Goal: Task Accomplishment & Management: Manage account settings

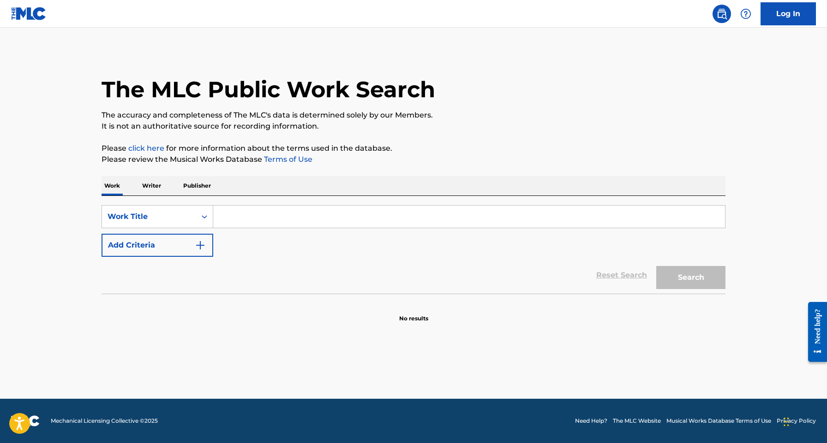
click at [791, 18] on link "Log In" at bounding box center [787, 13] width 55 height 23
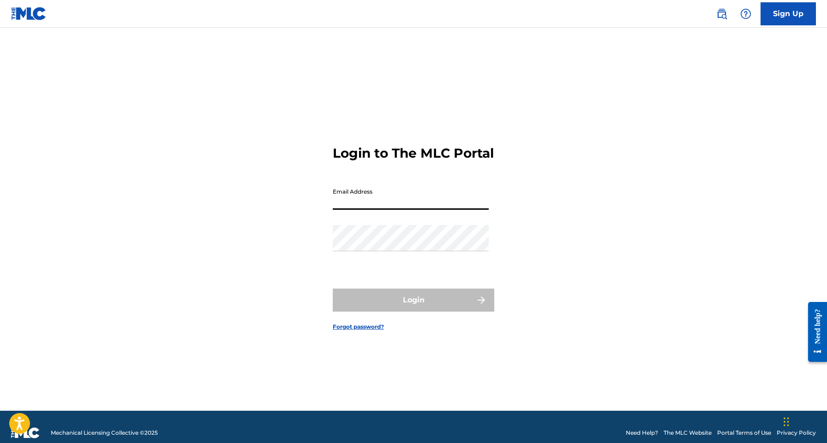
click at [430, 210] on input "Email Address" at bounding box center [411, 197] width 156 height 26
type input "[EMAIL_ADDRESS][DOMAIN_NAME]"
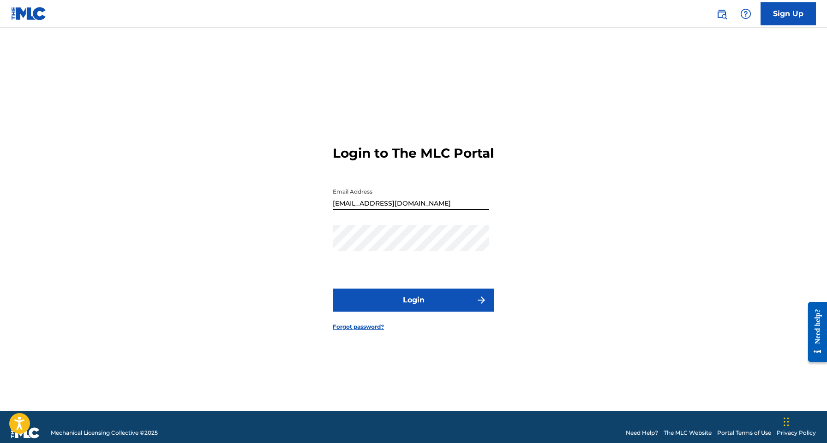
click at [383, 302] on button "Login" at bounding box center [413, 300] width 161 height 23
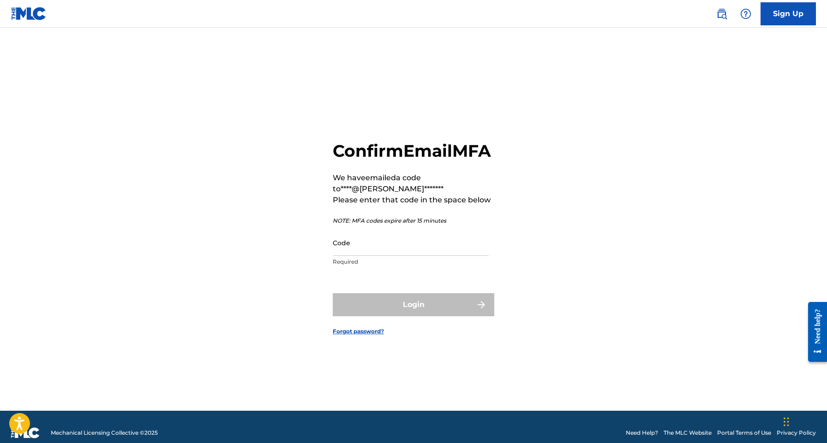
click at [380, 256] on input "Code" at bounding box center [411, 243] width 156 height 26
paste input "642881"
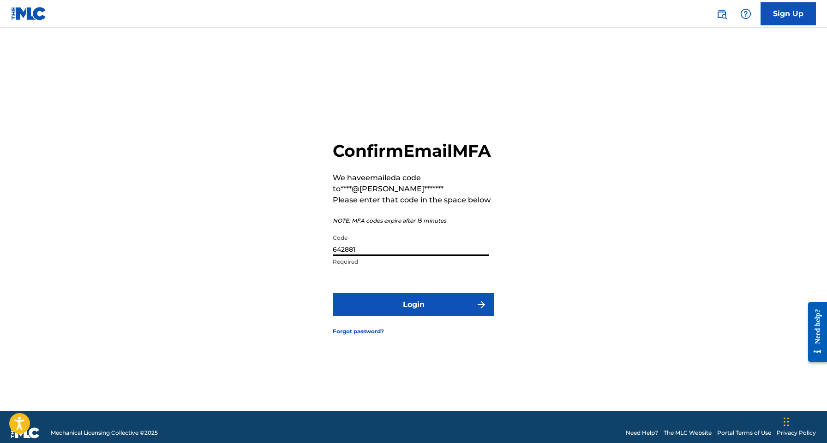
type input "642881"
click at [405, 310] on button "Login" at bounding box center [413, 304] width 161 height 23
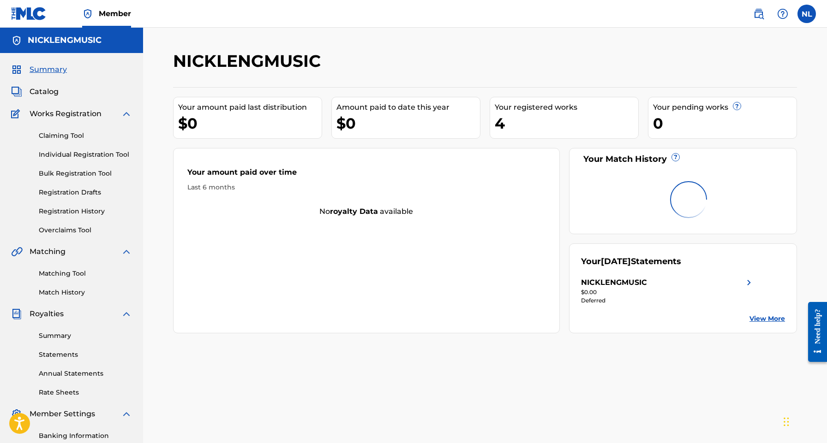
click at [50, 92] on span "Catalog" at bounding box center [44, 91] width 29 height 11
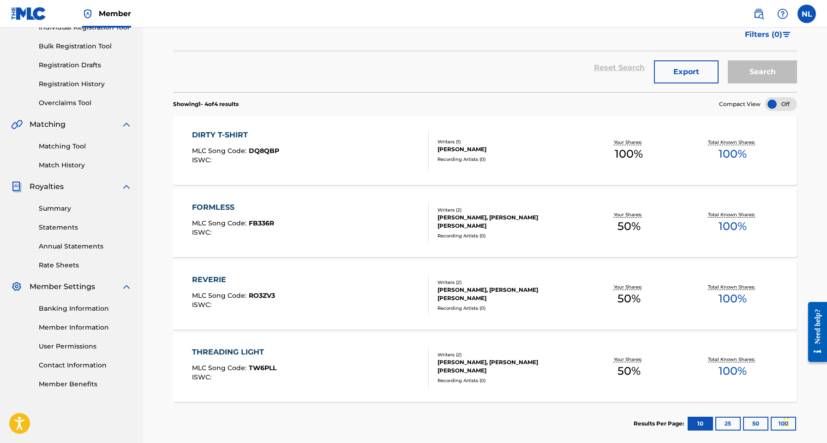
scroll to position [120, 0]
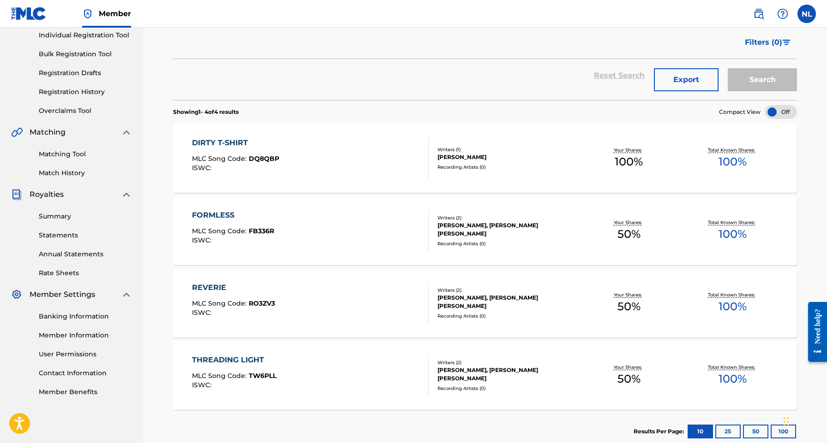
click at [213, 288] on div "REVERIE" at bounding box center [233, 287] width 83 height 11
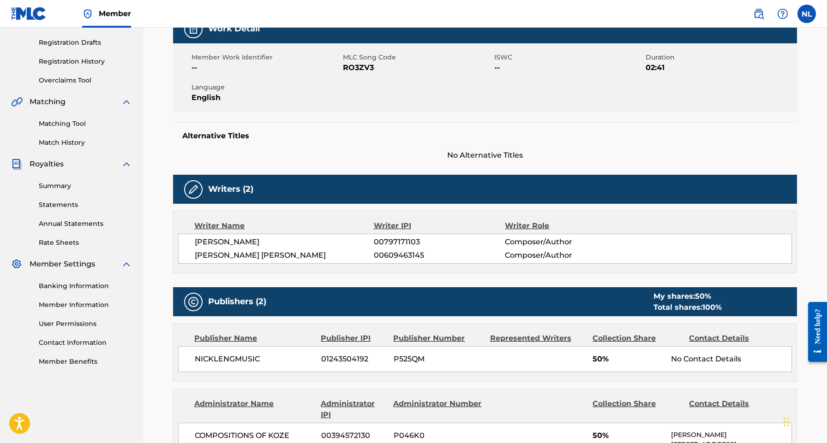
scroll to position [7, 0]
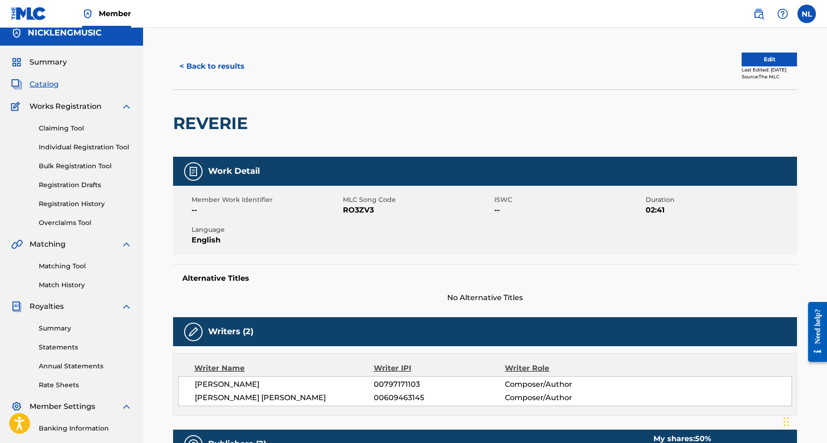
click at [748, 60] on button "Edit" at bounding box center [768, 60] width 55 height 14
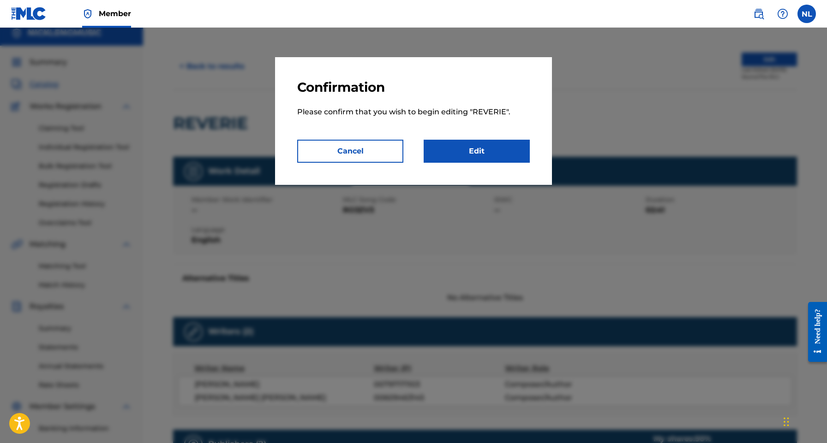
click at [498, 152] on link "Edit" at bounding box center [477, 151] width 106 height 23
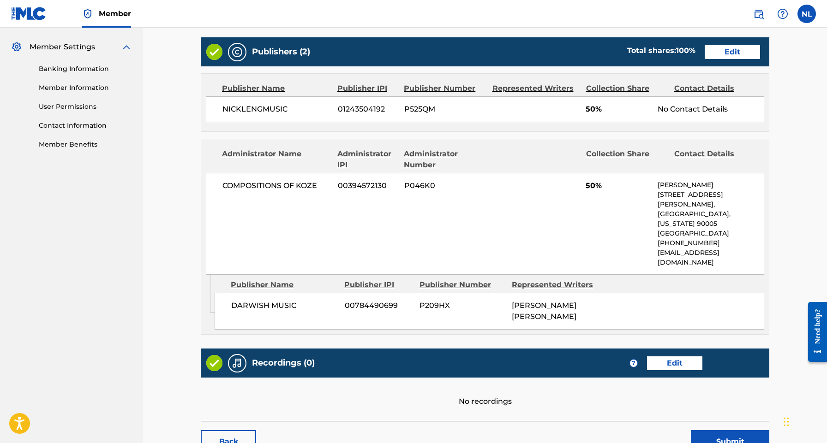
scroll to position [398, 0]
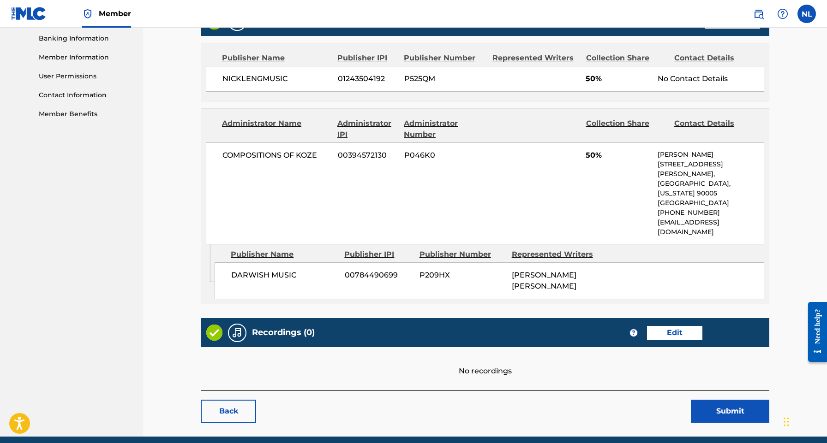
click at [683, 326] on link "Edit" at bounding box center [674, 333] width 55 height 14
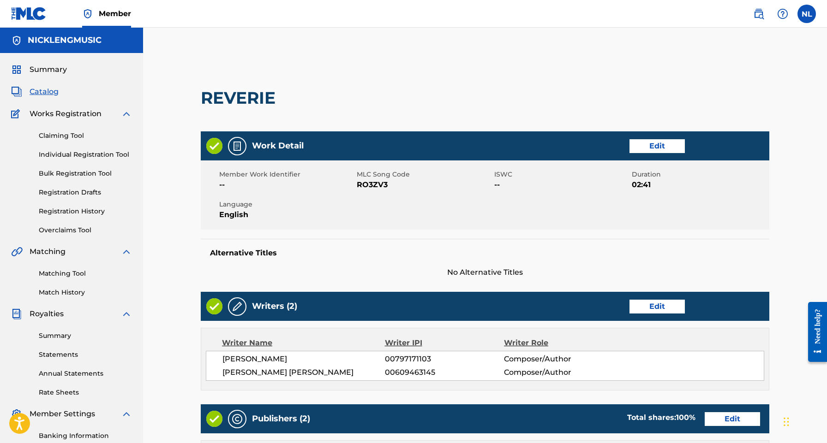
scroll to position [398, 0]
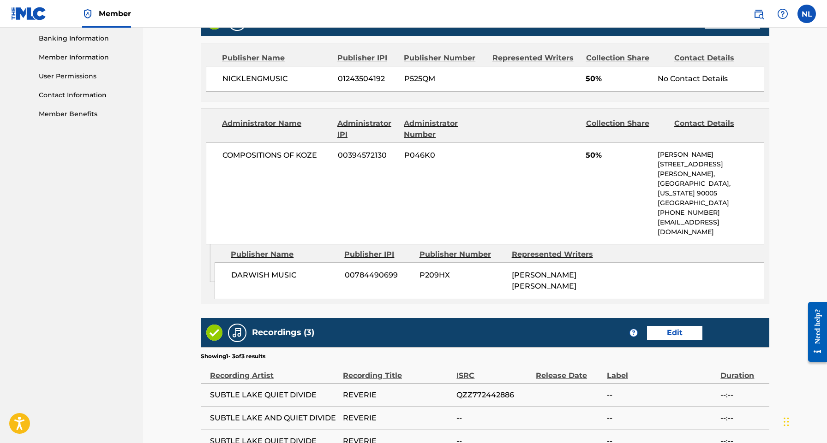
scroll to position [7, 0]
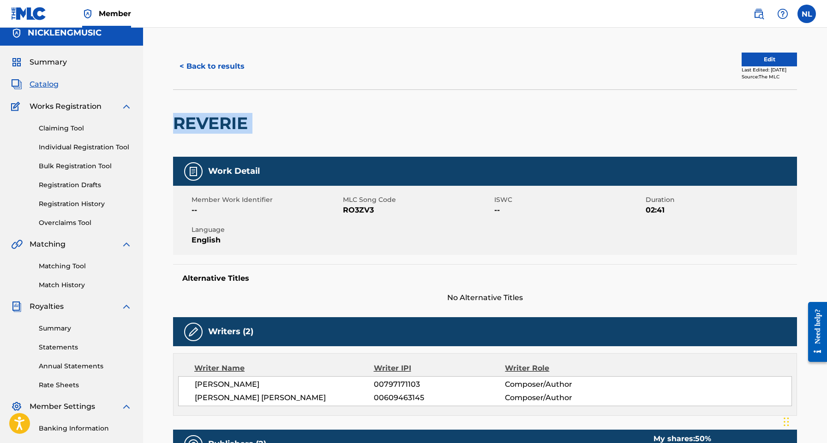
drag, startPoint x: 259, startPoint y: 126, endPoint x: 173, endPoint y: 126, distance: 86.3
click at [173, 126] on div "REVERIE" at bounding box center [485, 123] width 624 height 67
copy div "REVERIE"
click at [759, 19] on link at bounding box center [758, 14] width 18 height 18
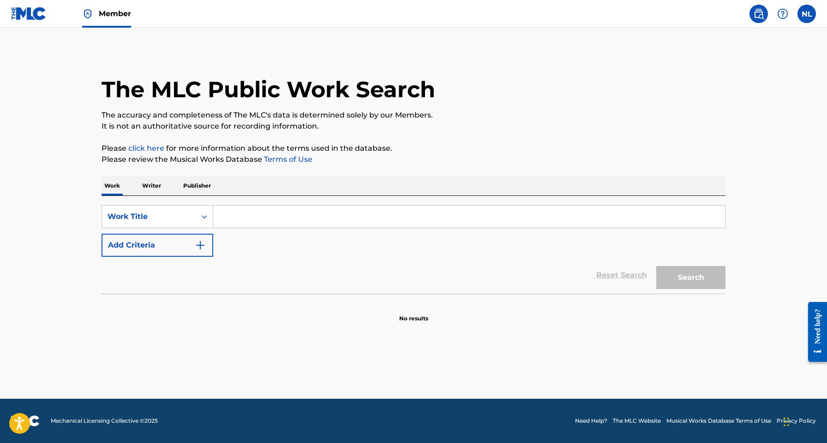
click at [274, 217] on input "Search Form" at bounding box center [469, 217] width 512 height 22
paste input "REVERIE"
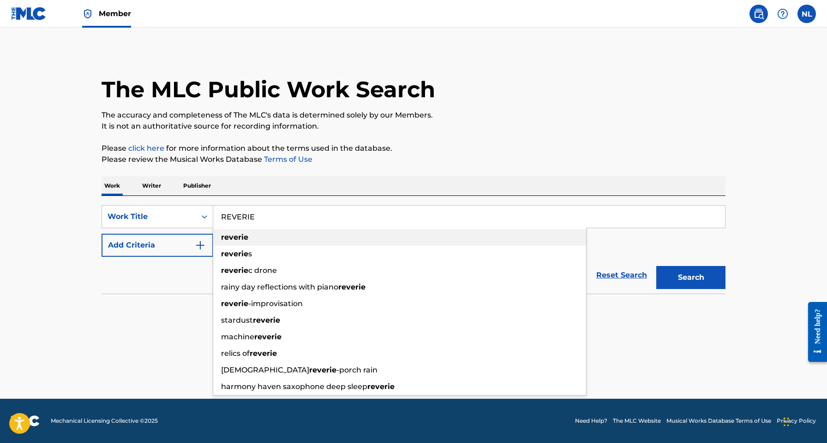
click at [234, 240] on strong "reverie" at bounding box center [234, 237] width 27 height 9
type input "reverie"
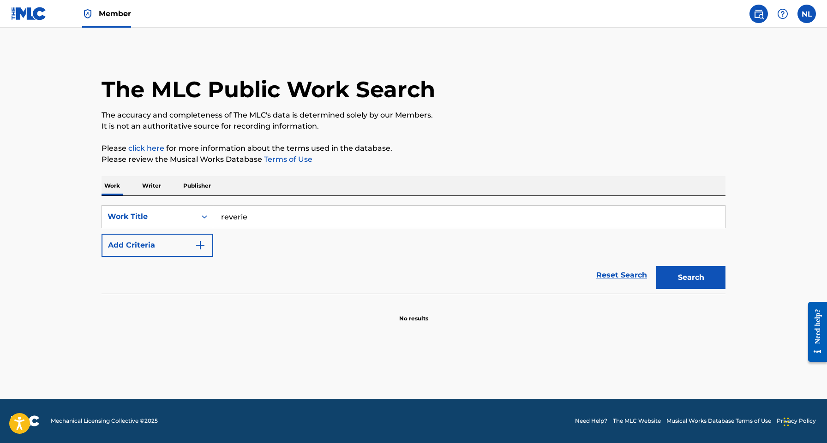
click at [187, 251] on button "Add Criteria" at bounding box center [158, 245] width 112 height 23
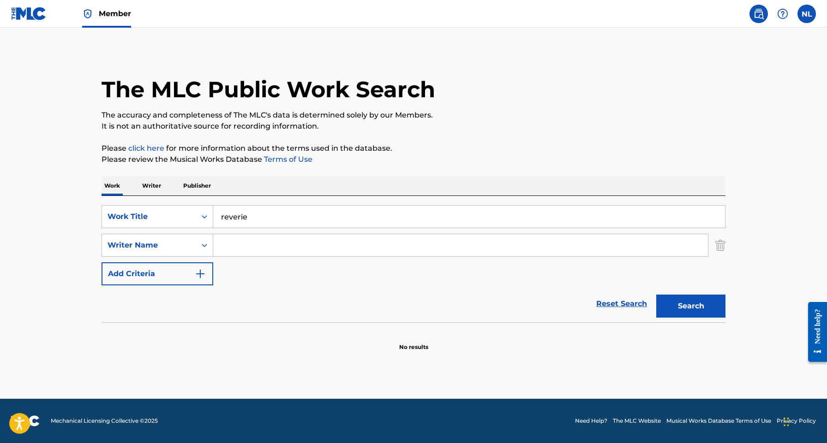
click at [255, 250] on input "Search Form" at bounding box center [460, 245] width 495 height 22
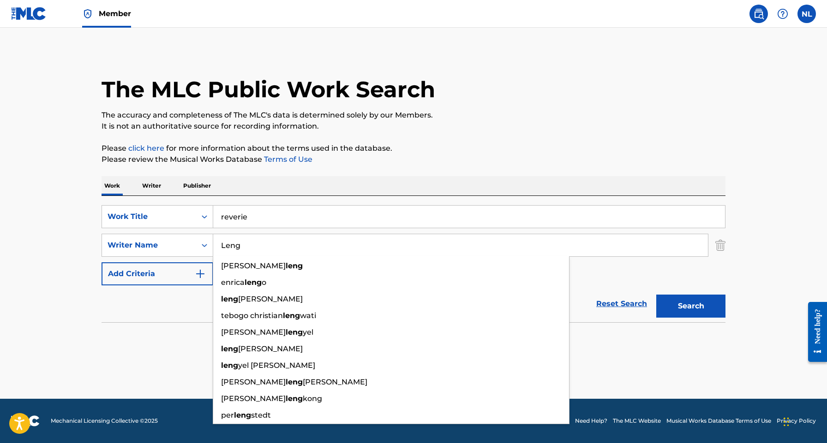
type input "Leng"
click at [552, 177] on div "Work Writer Publisher" at bounding box center [414, 185] width 624 height 19
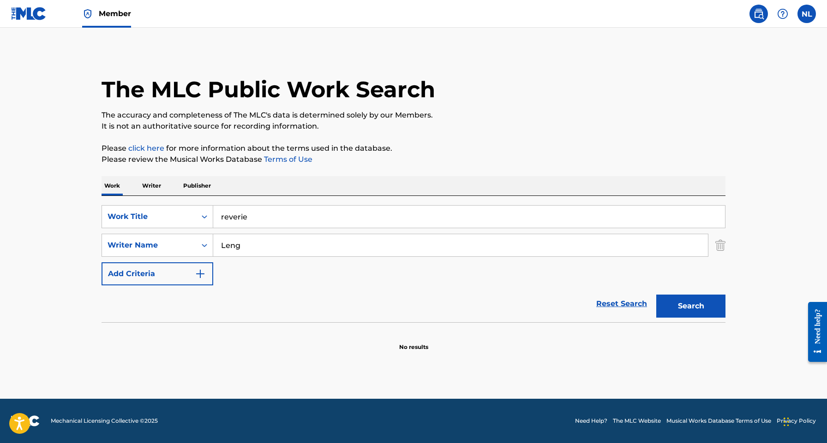
click at [675, 318] on div "Search" at bounding box center [689, 304] width 74 height 37
click at [715, 314] on button "Search" at bounding box center [690, 306] width 69 height 23
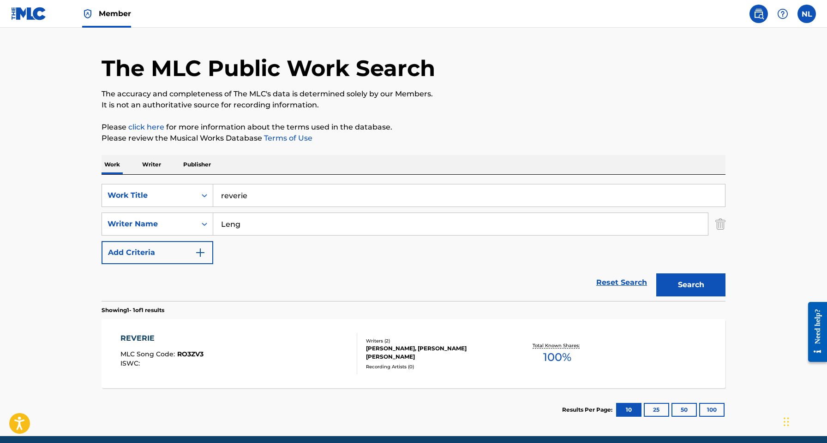
scroll to position [31, 0]
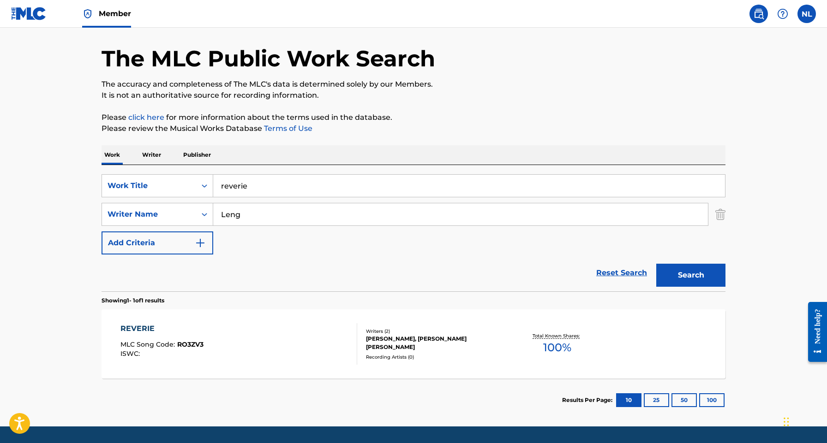
click at [137, 326] on div "REVERIE" at bounding box center [161, 328] width 83 height 11
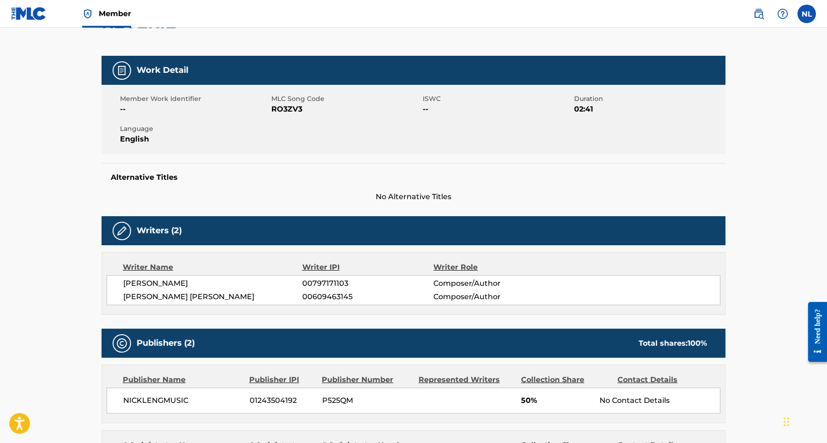
scroll to position [6, 0]
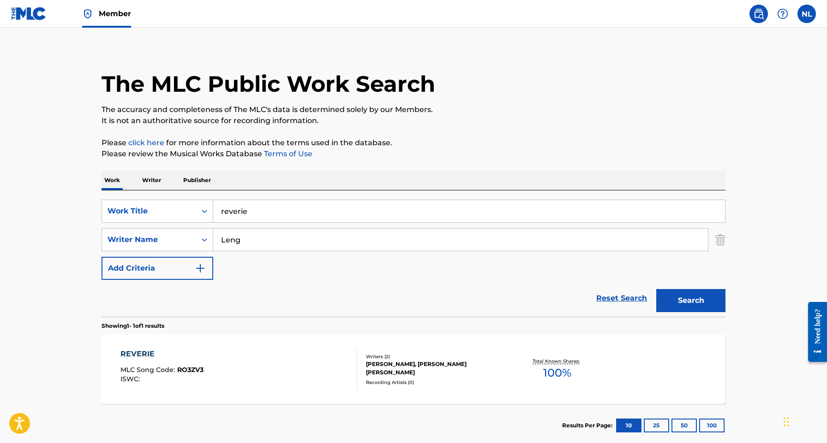
scroll to position [6, 0]
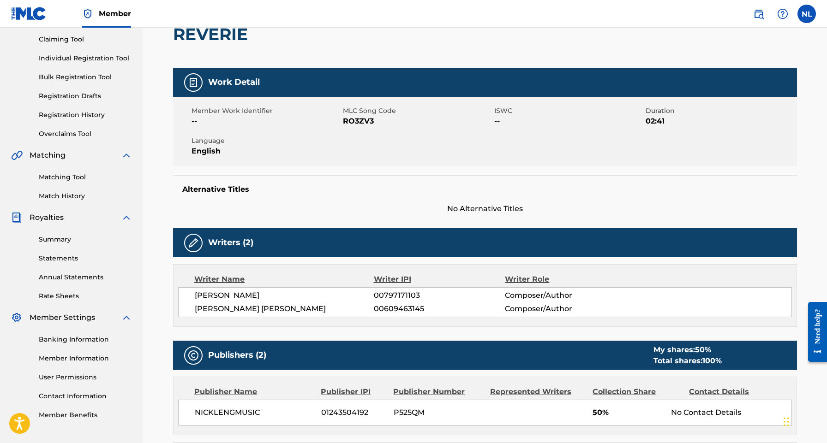
scroll to position [99, 0]
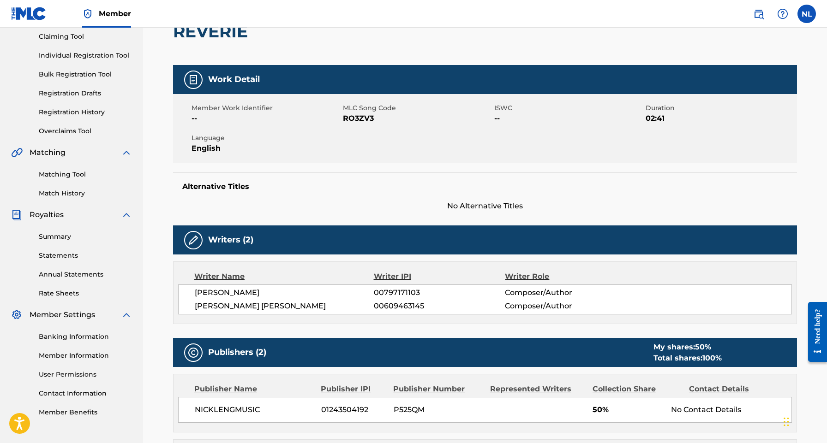
click at [75, 391] on link "Contact Information" at bounding box center [85, 394] width 93 height 10
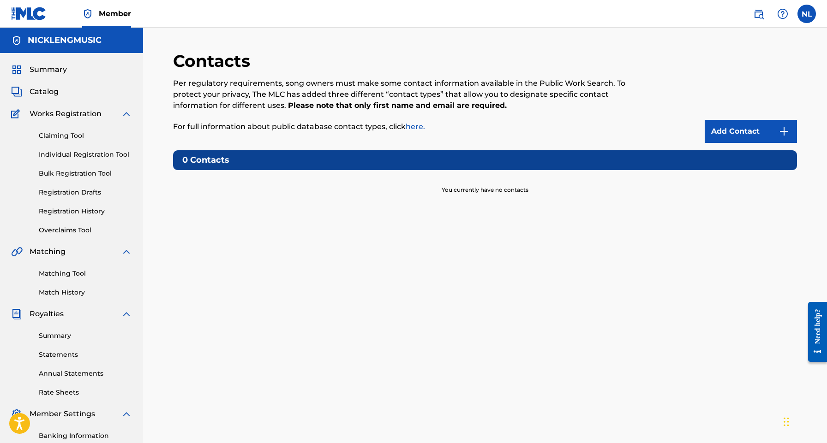
click at [738, 131] on link "Add Contact" at bounding box center [751, 131] width 92 height 23
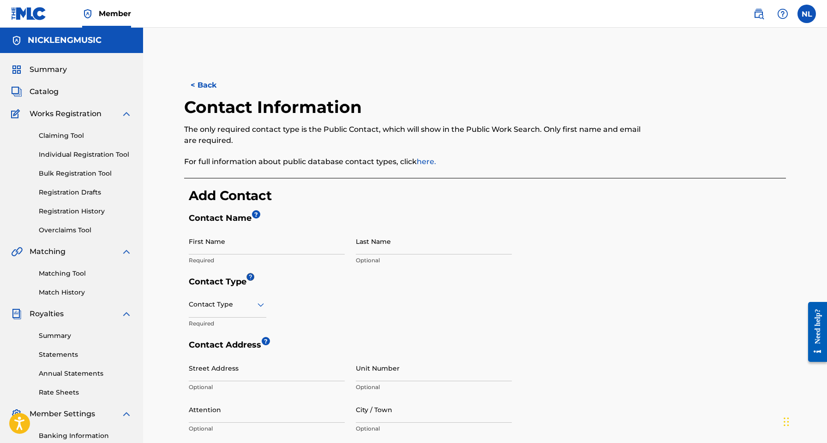
click at [279, 245] on input "First Name" at bounding box center [267, 241] width 156 height 26
type input "[PERSON_NAME]"
type input "Leng"
click at [197, 311] on div "Contact Type" at bounding box center [228, 305] width 78 height 26
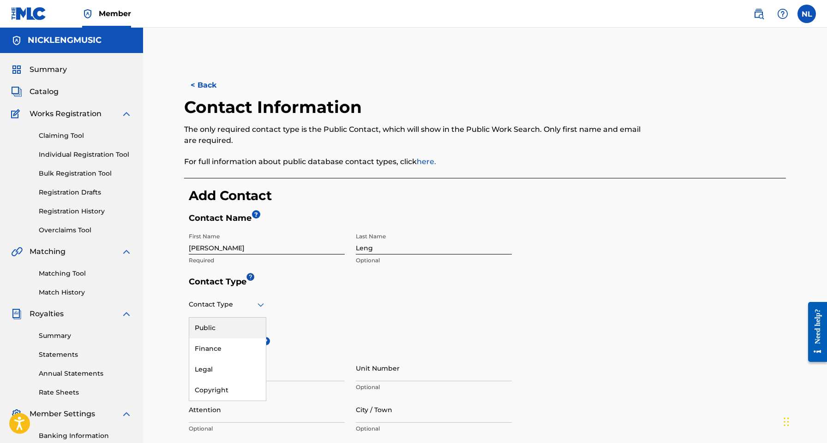
click at [221, 334] on div "Public" at bounding box center [227, 328] width 77 height 21
click at [257, 245] on input "[PERSON_NAME]" at bounding box center [267, 241] width 156 height 26
drag, startPoint x: 257, startPoint y: 245, endPoint x: 135, endPoint y: 235, distance: 122.2
click at [135, 235] on main "NICKLENGMUSIC Summary Catalog Works Registration Claiming Tool Individual Regis…" at bounding box center [413, 363] width 827 height 670
type input "[PERSON_NAME]"
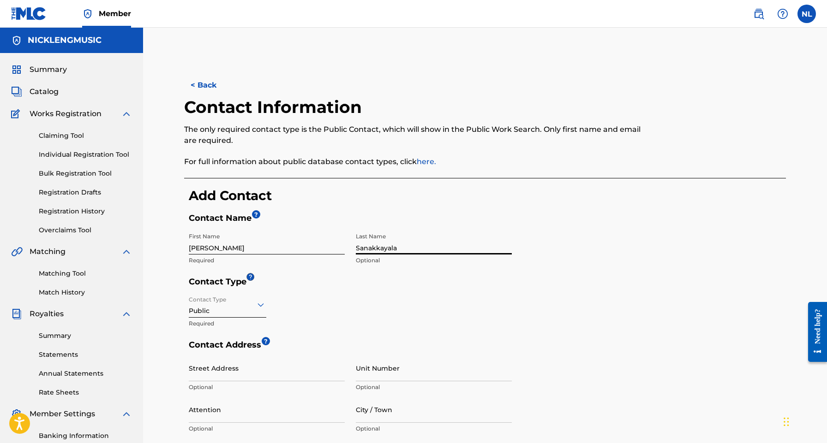
type input "Sanakkayala"
click at [345, 200] on h3 "Add Contact" at bounding box center [487, 196] width 597 height 16
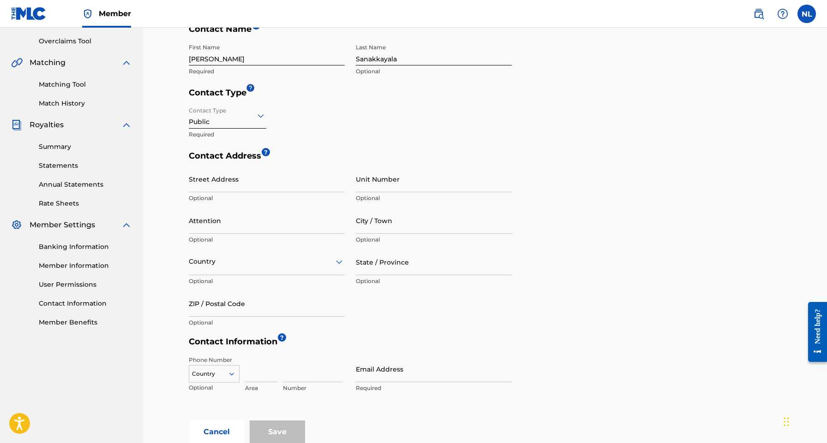
scroll to position [262, 0]
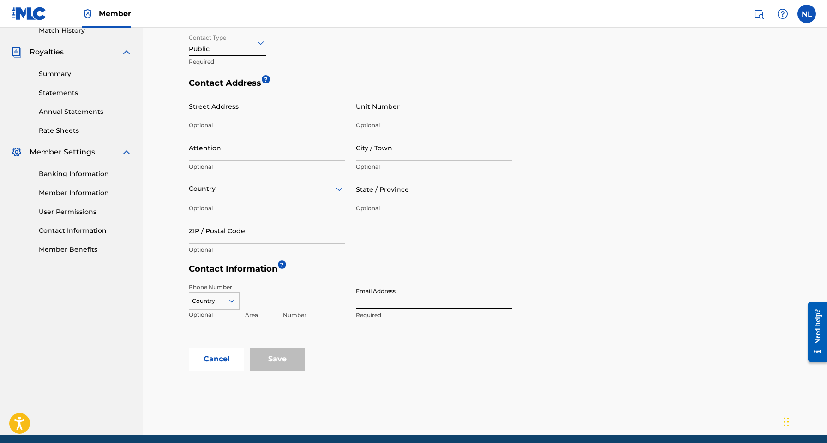
click at [388, 294] on input "Email Address" at bounding box center [434, 296] width 156 height 26
type input "[EMAIL_ADDRESS][DOMAIN_NAME]"
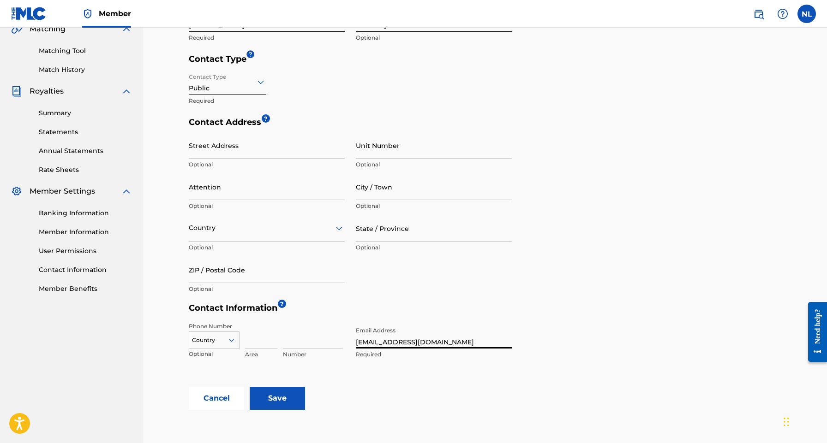
scroll to position [246, 0]
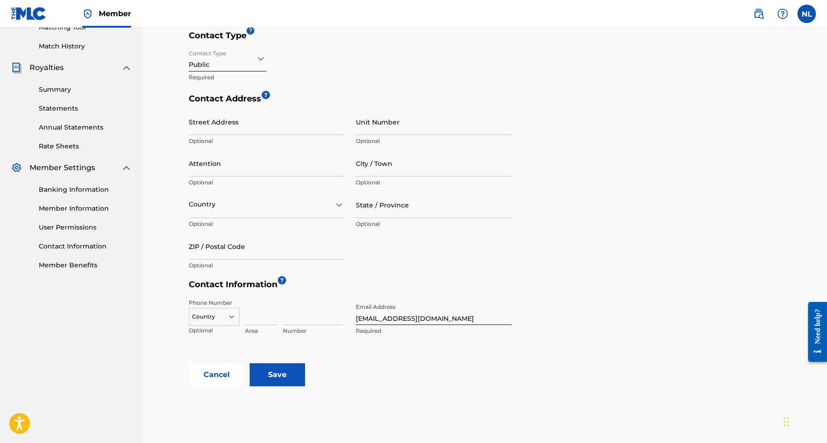
click at [280, 379] on input "Save" at bounding box center [277, 375] width 55 height 23
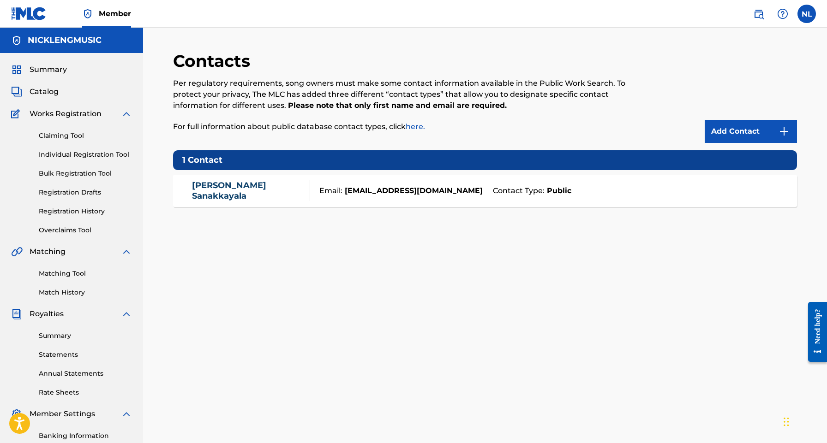
click at [755, 14] on img at bounding box center [758, 13] width 11 height 11
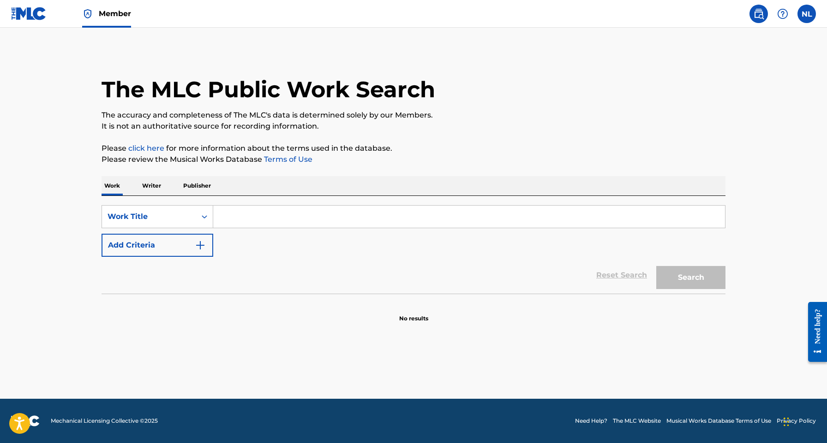
click at [318, 210] on input "Search Form" at bounding box center [469, 217] width 512 height 22
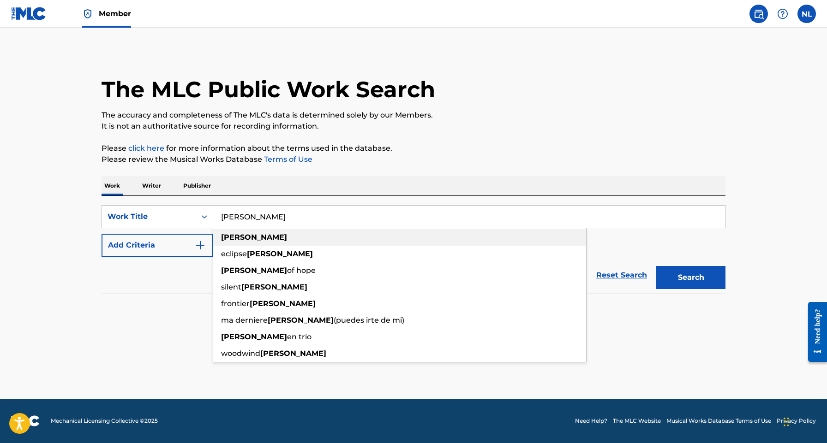
type input "[PERSON_NAME]"
click at [289, 241] on div "[PERSON_NAME]" at bounding box center [399, 237] width 373 height 17
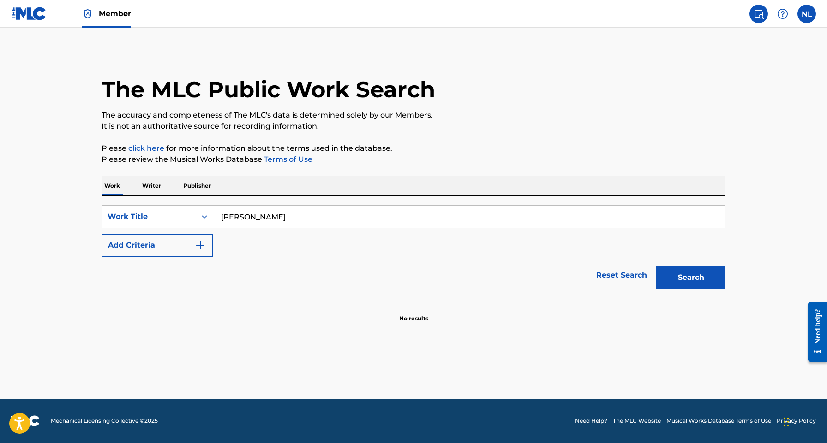
click at [180, 245] on button "Add Criteria" at bounding box center [158, 245] width 112 height 23
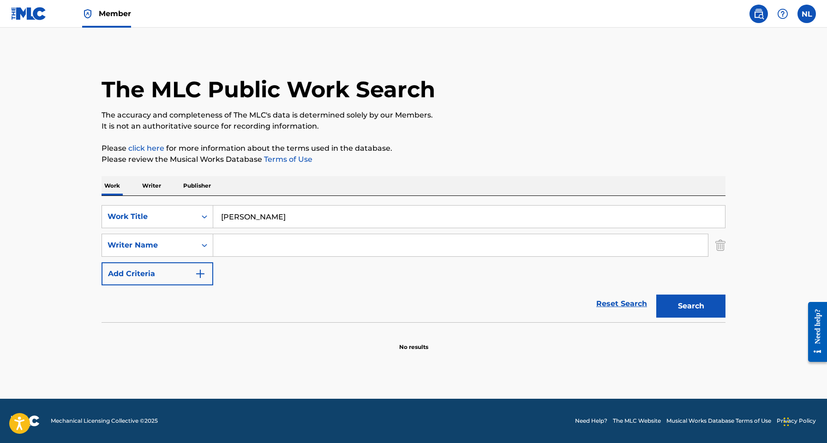
click at [239, 242] on input "Search Form" at bounding box center [460, 245] width 495 height 22
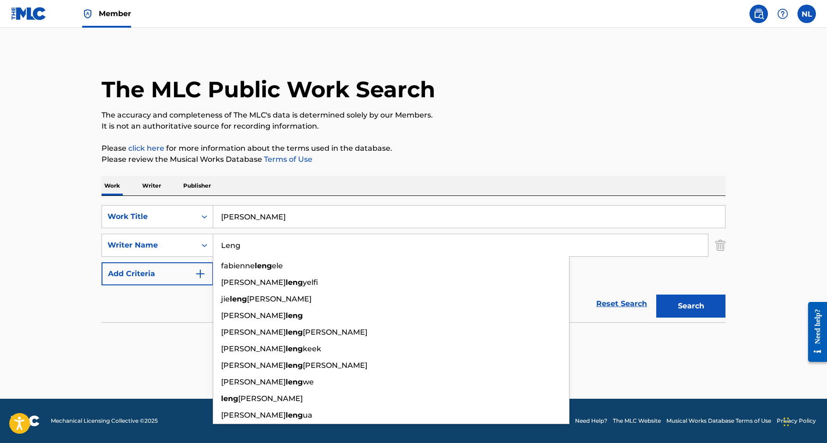
type input "Leng"
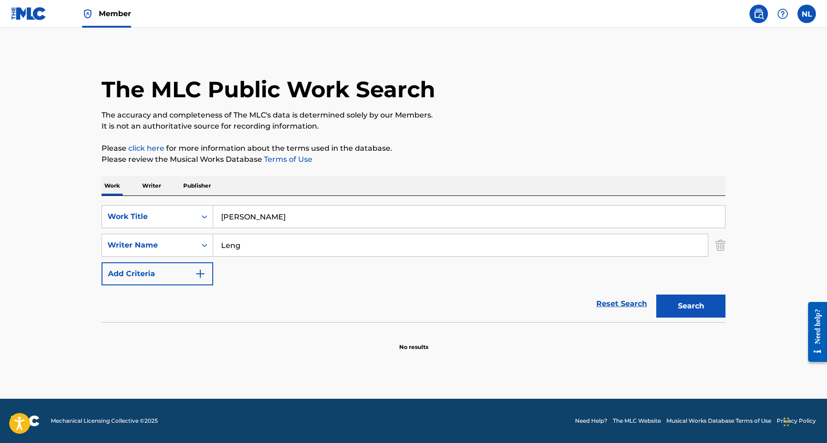
click at [618, 191] on div "Work Writer Publisher" at bounding box center [414, 185] width 624 height 19
click at [684, 295] on button "Search" at bounding box center [690, 306] width 69 height 23
click at [265, 222] on input "[PERSON_NAME]" at bounding box center [469, 217] width 512 height 22
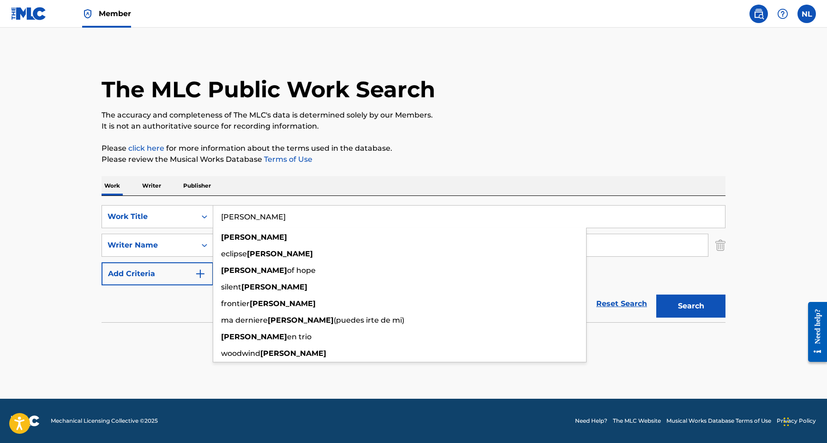
drag, startPoint x: 265, startPoint y: 222, endPoint x: 251, endPoint y: 219, distance: 13.8
click at [251, 219] on input "[PERSON_NAME]" at bounding box center [469, 217] width 512 height 22
click at [245, 239] on strong "[PERSON_NAME]" at bounding box center [254, 237] width 66 height 9
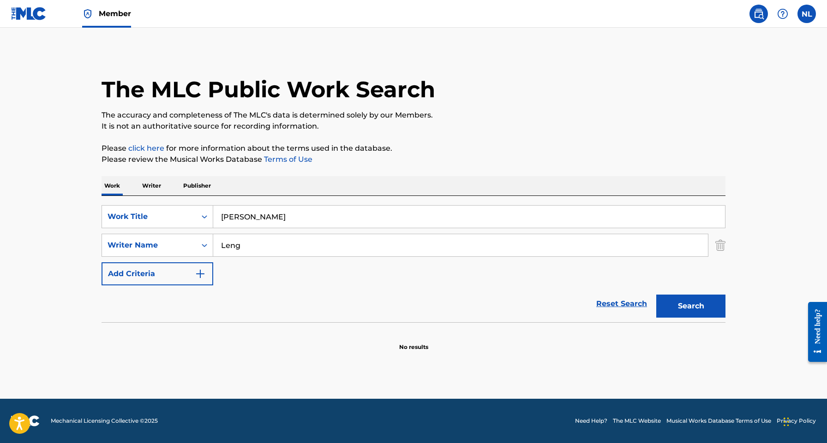
click at [262, 216] on input "[PERSON_NAME]" at bounding box center [469, 217] width 512 height 22
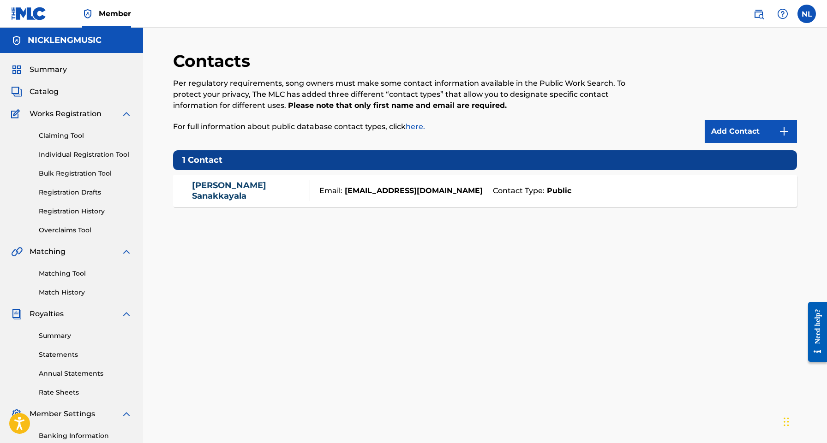
click at [52, 91] on span "Catalog" at bounding box center [44, 91] width 29 height 11
